Goal: Browse casually

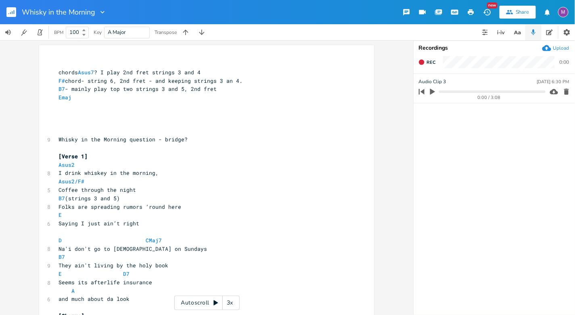
scroll to position [401, 0]
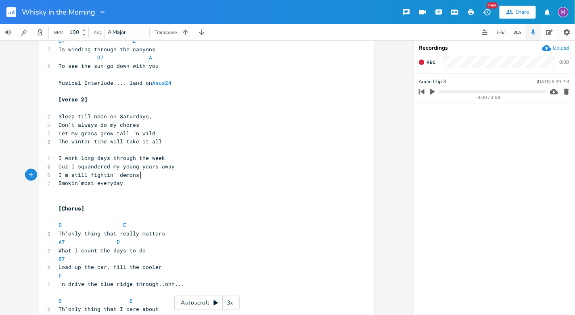
click at [11, 13] on rect "button" at bounding box center [11, 12] width 10 height 10
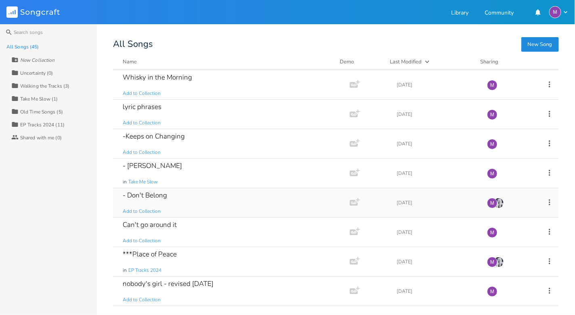
scroll to position [35, 0]
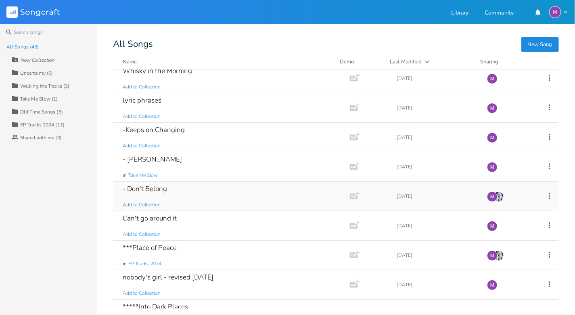
click at [209, 189] on div "- Don't Belong Add to Collection" at bounding box center [230, 196] width 214 height 29
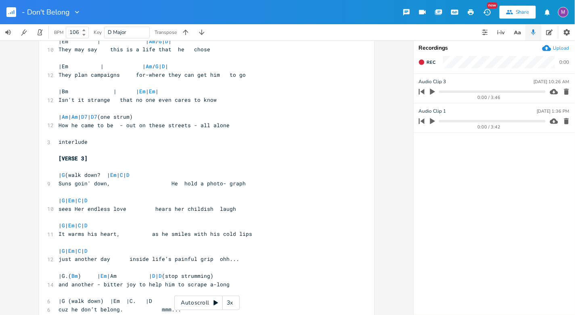
scroll to position [400, 0]
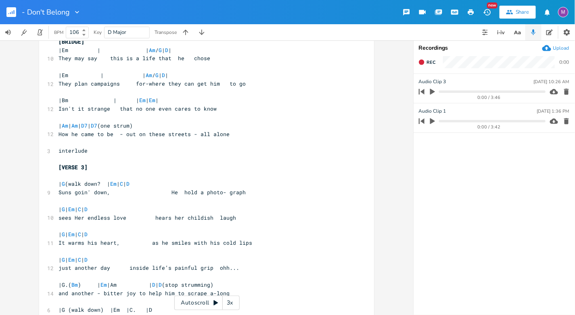
type textarea "​"
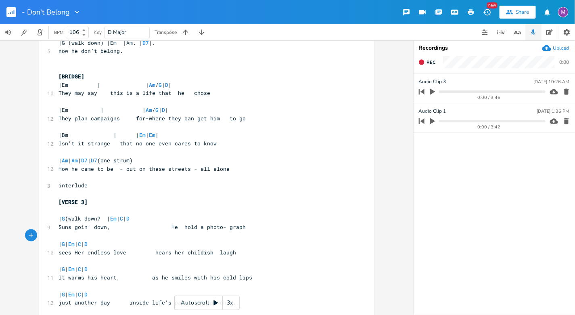
scroll to position [357, 0]
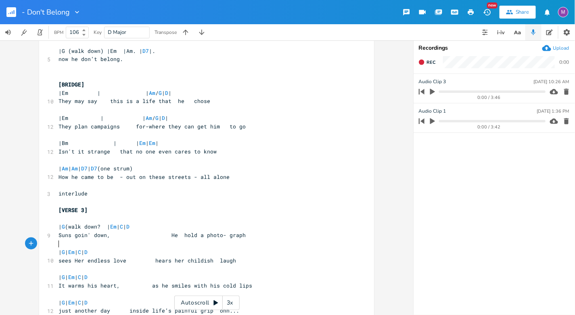
click at [4, 15] on div "- Don't Belong" at bounding box center [40, 12] width 81 height 24
click at [10, 9] on rect "button" at bounding box center [11, 12] width 10 height 10
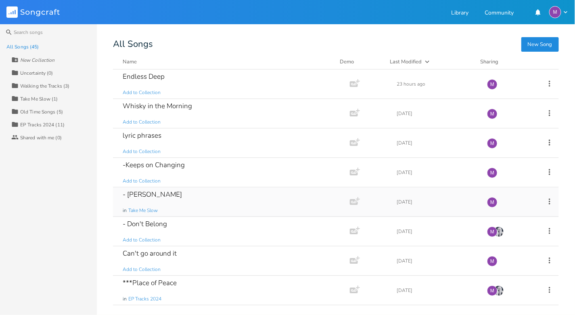
click at [204, 189] on div "- [PERSON_NAME] in Take Me Slow" at bounding box center [230, 201] width 214 height 29
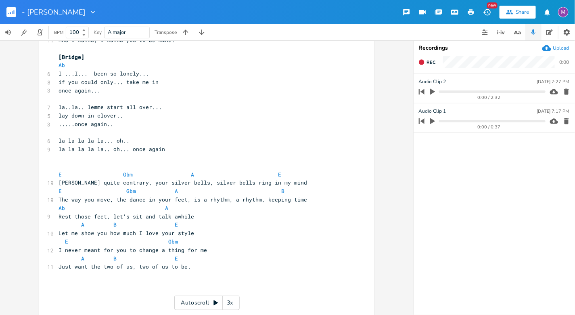
scroll to position [287, 0]
